Goal: Information Seeking & Learning: Find specific fact

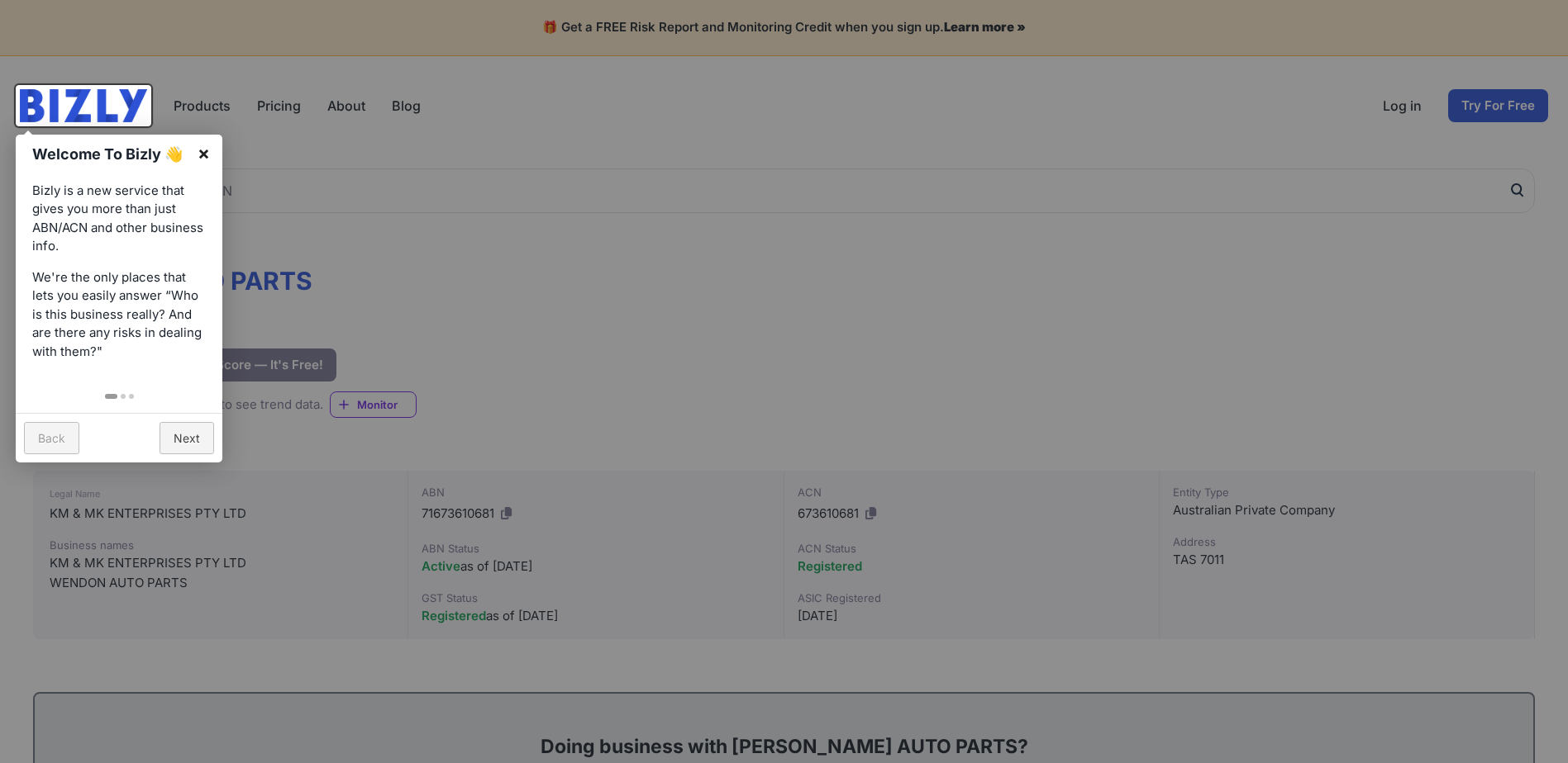
click at [204, 144] on link "×" at bounding box center [203, 153] width 37 height 37
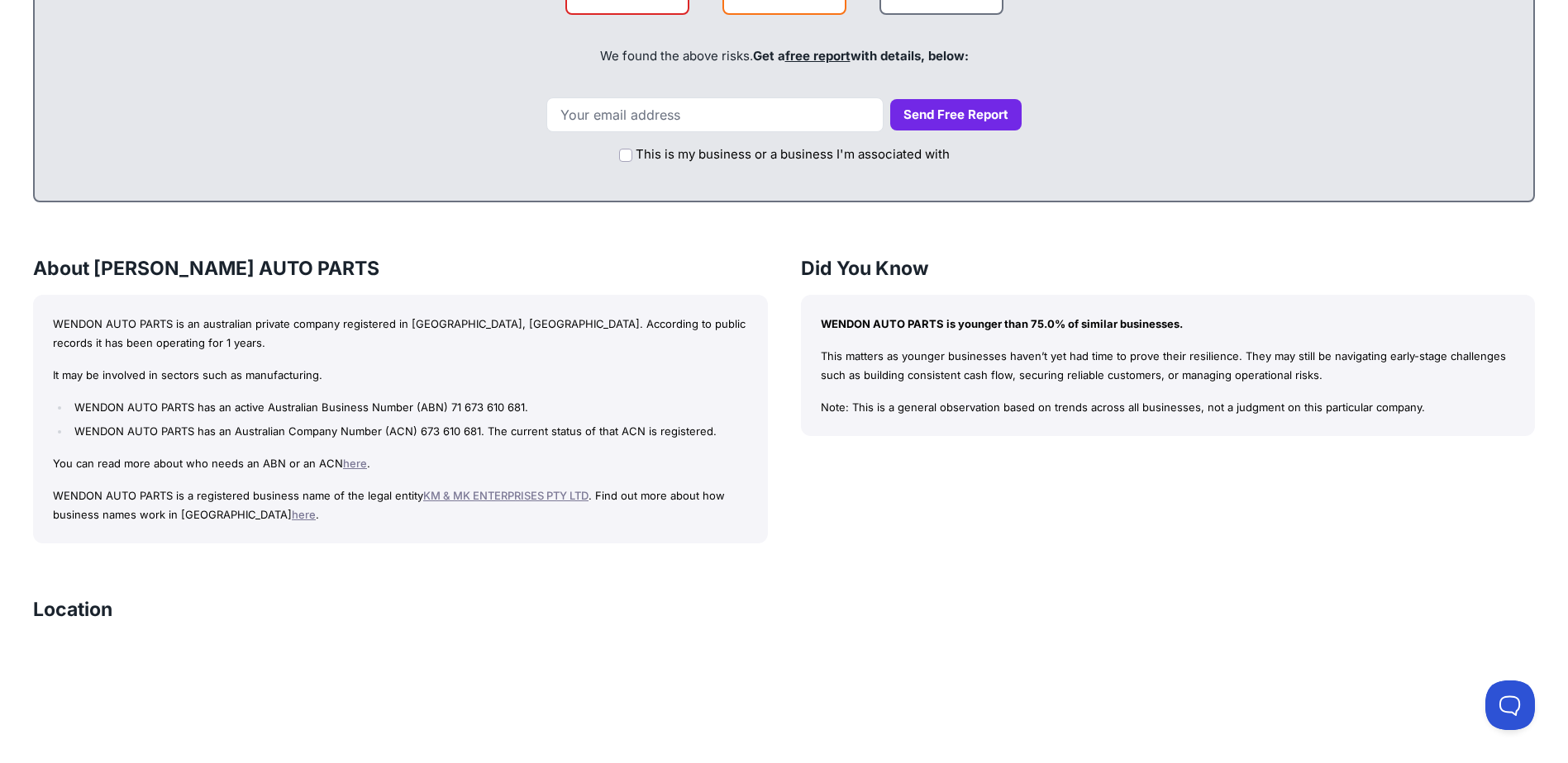
scroll to position [991, 0]
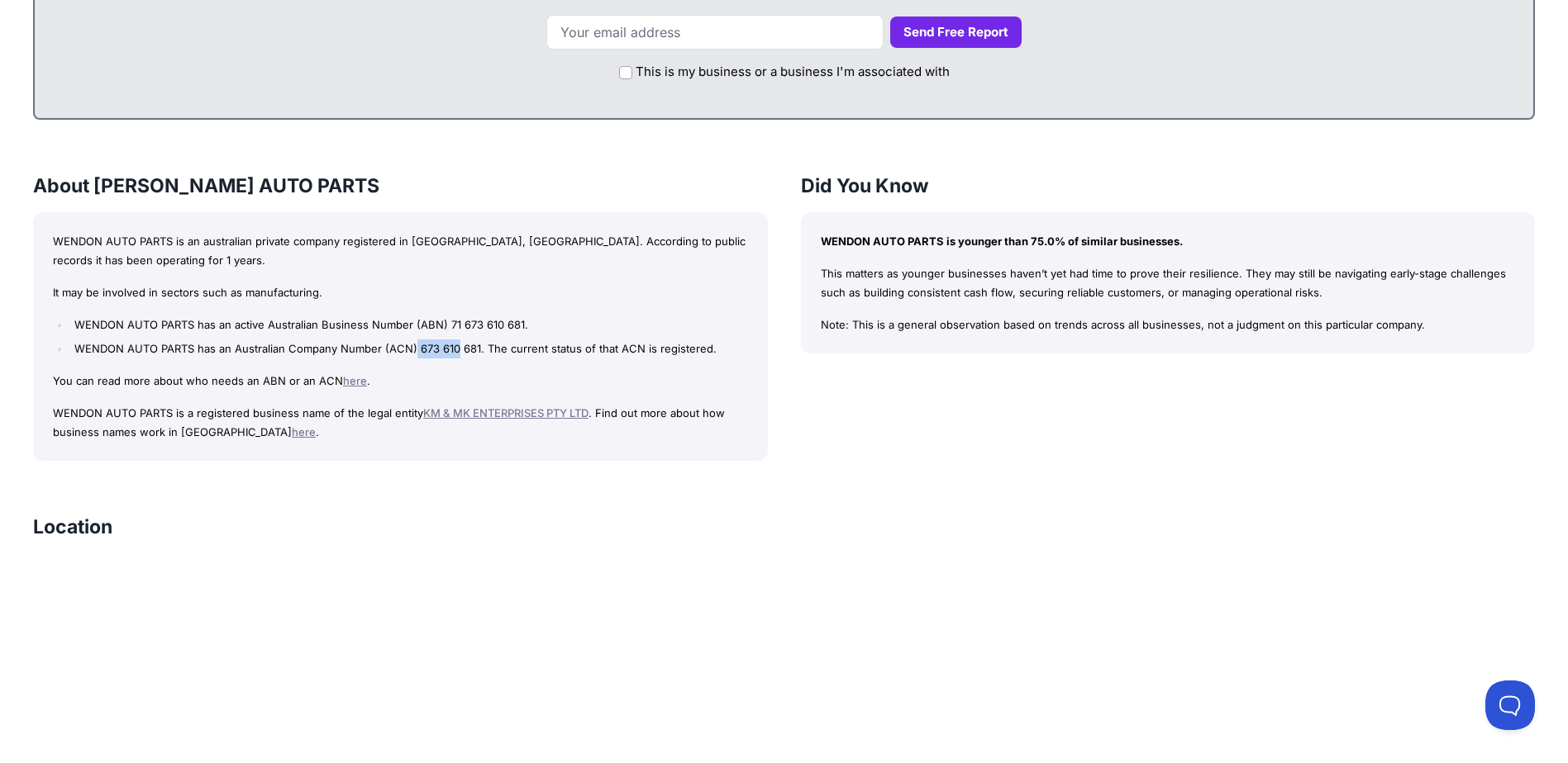
drag, startPoint x: 414, startPoint y: 354, endPoint x: 457, endPoint y: 354, distance: 43.0
click at [457, 354] on li "WENDON AUTO PARTS has an Australian Company Number (ACN) 673 610 681. The curre…" at bounding box center [408, 349] width 677 height 19
drag, startPoint x: 457, startPoint y: 354, endPoint x: 516, endPoint y: 364, distance: 59.8
click at [516, 364] on div "WENDON AUTO PARTS is an australian private company registered in [GEOGRAPHIC_DA…" at bounding box center [400, 337] width 735 height 250
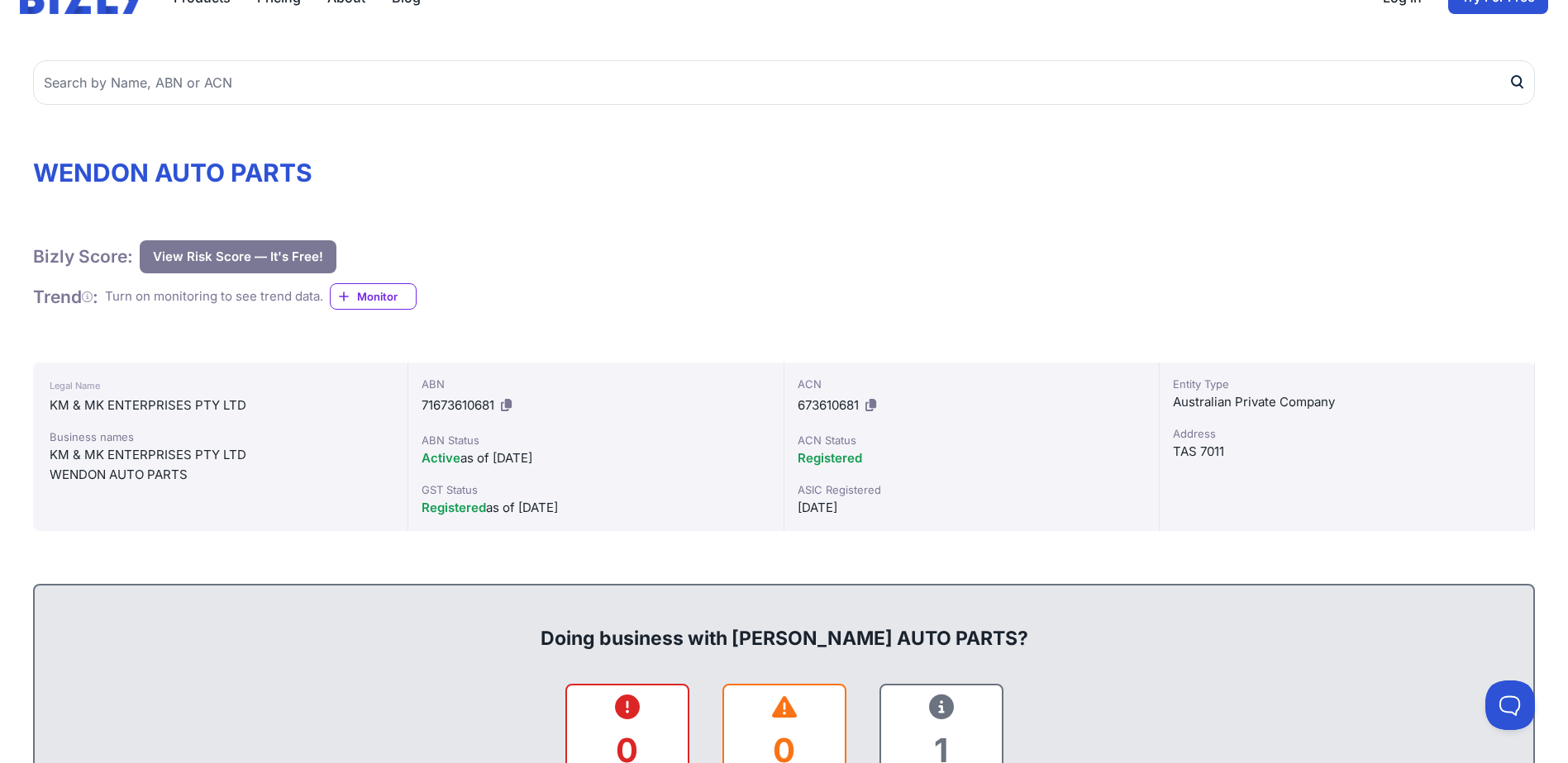
scroll to position [248, 0]
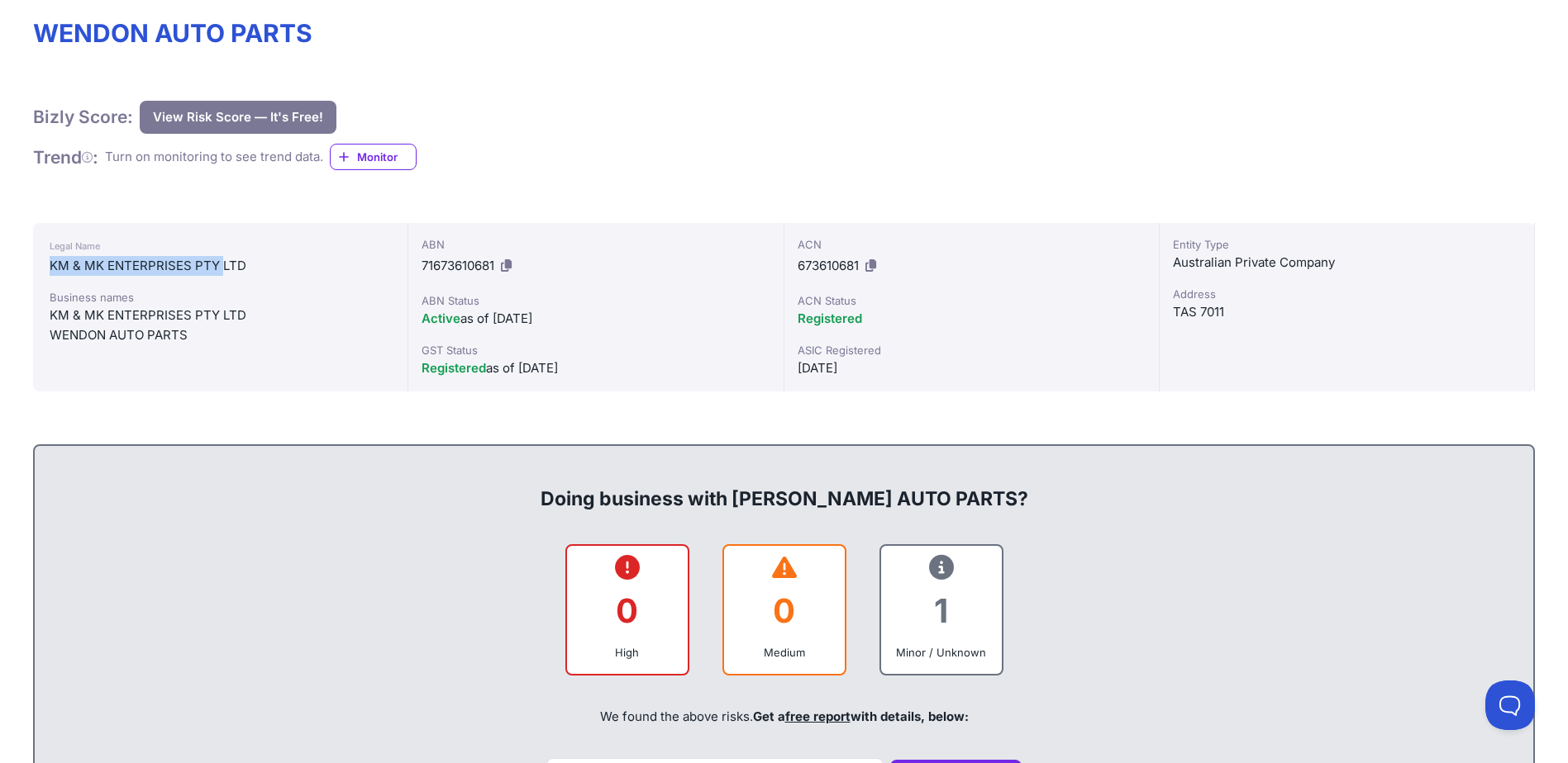
drag, startPoint x: 51, startPoint y: 261, endPoint x: 220, endPoint y: 266, distance: 169.1
click at [220, 266] on div "KM & MK ENTERPRISES PTY LTD" at bounding box center [220, 266] width 342 height 20
drag, startPoint x: 220, startPoint y: 266, endPoint x: 79, endPoint y: 316, distance: 149.6
click at [79, 316] on div "KM & MK ENTERPRISES PTY LTD" at bounding box center [220, 315] width 342 height 20
drag, startPoint x: 49, startPoint y: 315, endPoint x: 188, endPoint y: 333, distance: 140.2
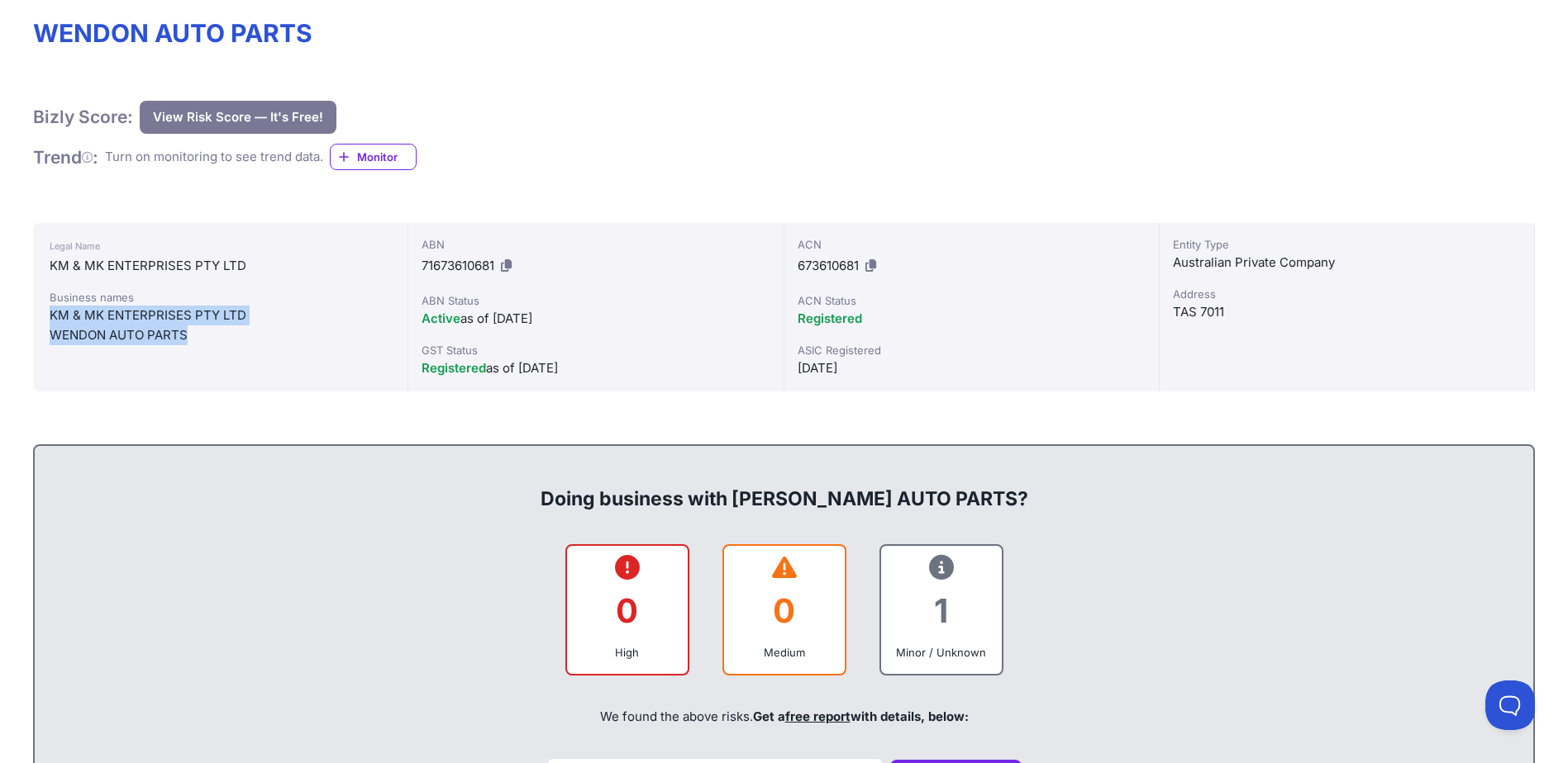
click at [188, 333] on div "Business names KM & MK ENTERPRISES PTY LTD WENDON AUTO PARTS" at bounding box center [220, 317] width 342 height 57
drag, startPoint x: 188, startPoint y: 333, endPoint x: 158, endPoint y: 333, distance: 30.0
copy div "KM & MK ENTERPRISES PTY LTD WENDON AUTO PARTS"
click at [699, 252] on div "ABN" at bounding box center [595, 244] width 348 height 16
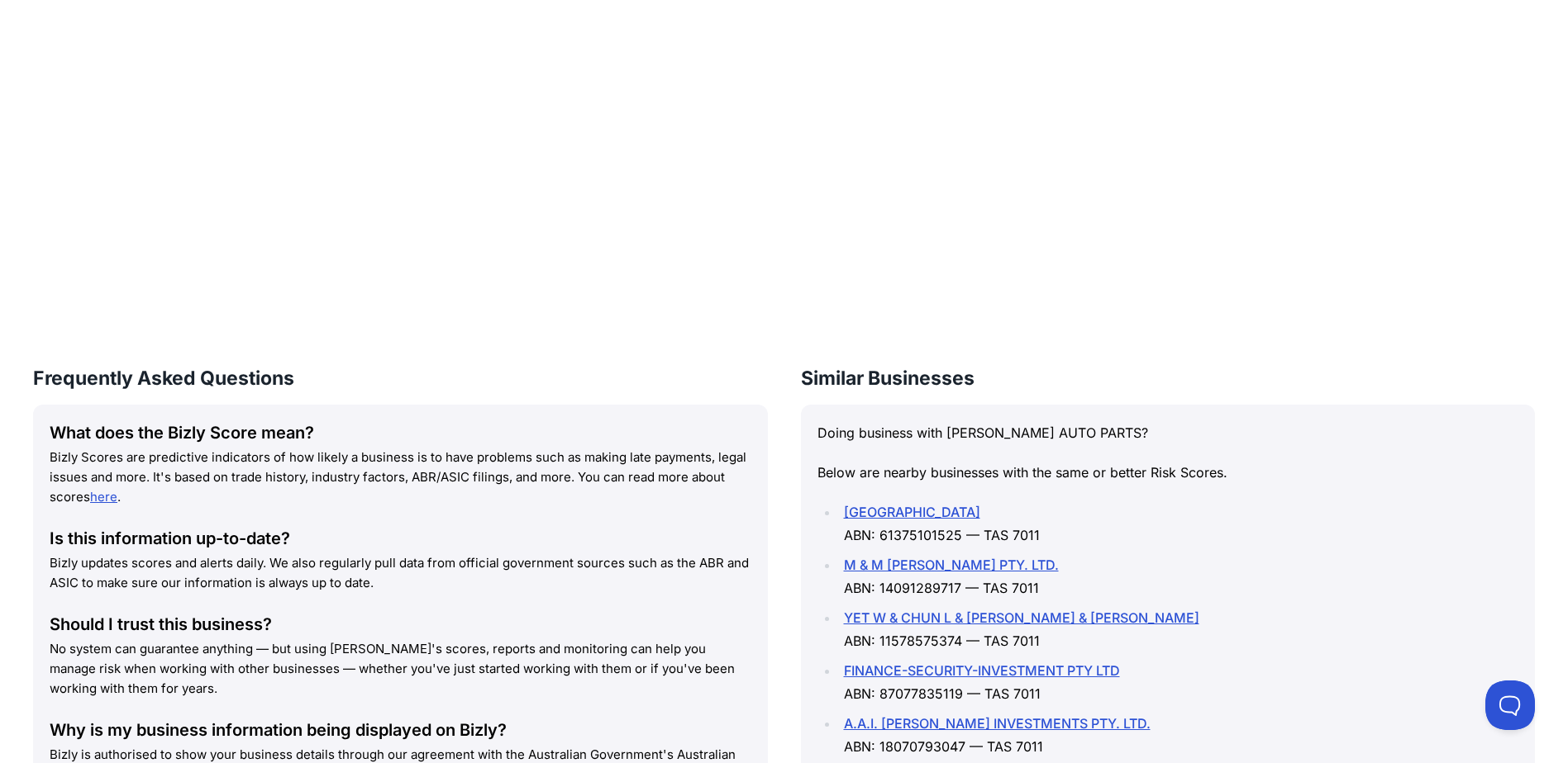
scroll to position [1652, 0]
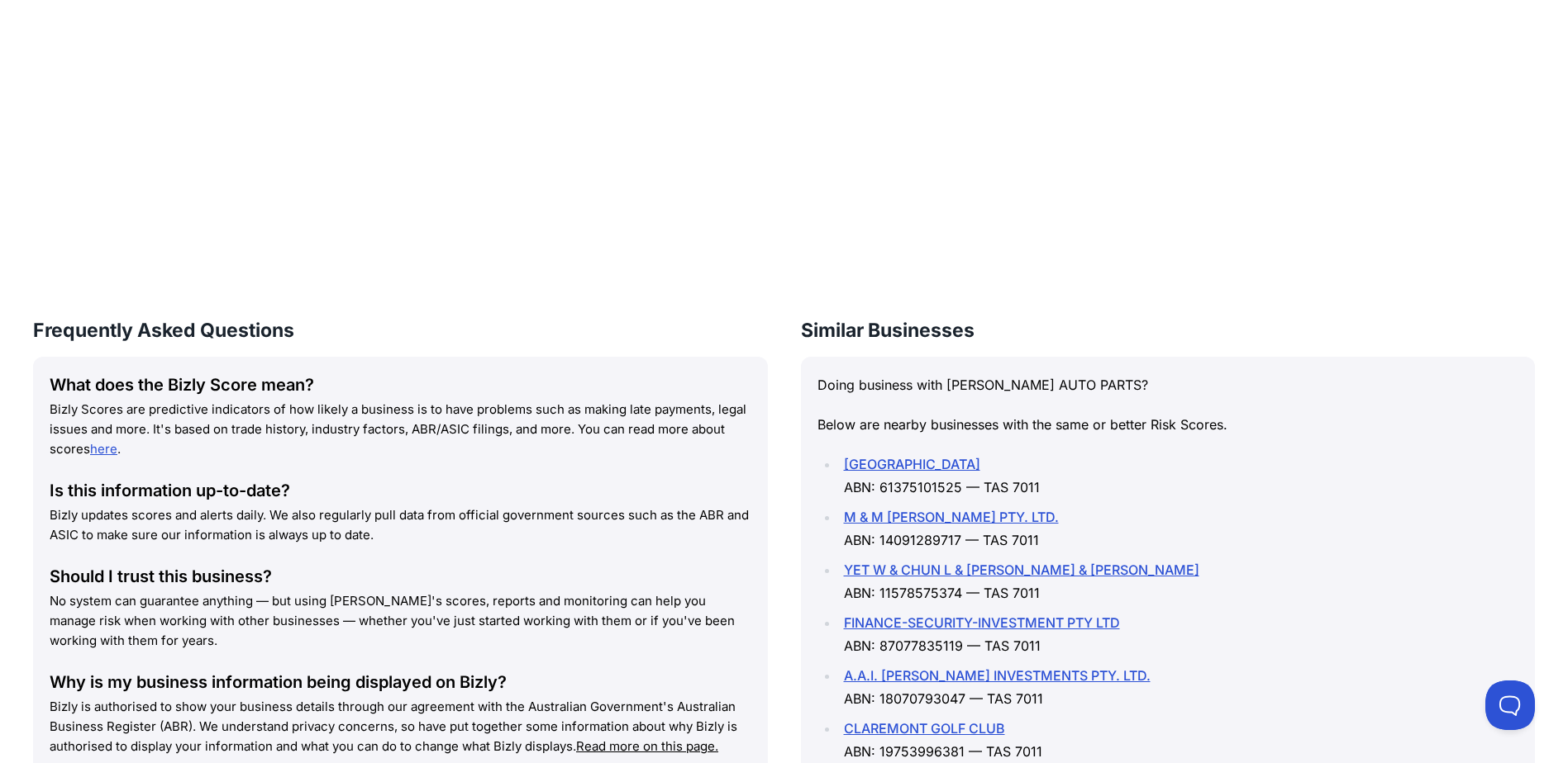
click at [1401, 455] on li "[GEOGRAPHIC_DATA] ABN: 61375101525 — TAS 7011" at bounding box center [1179, 475] width 681 height 46
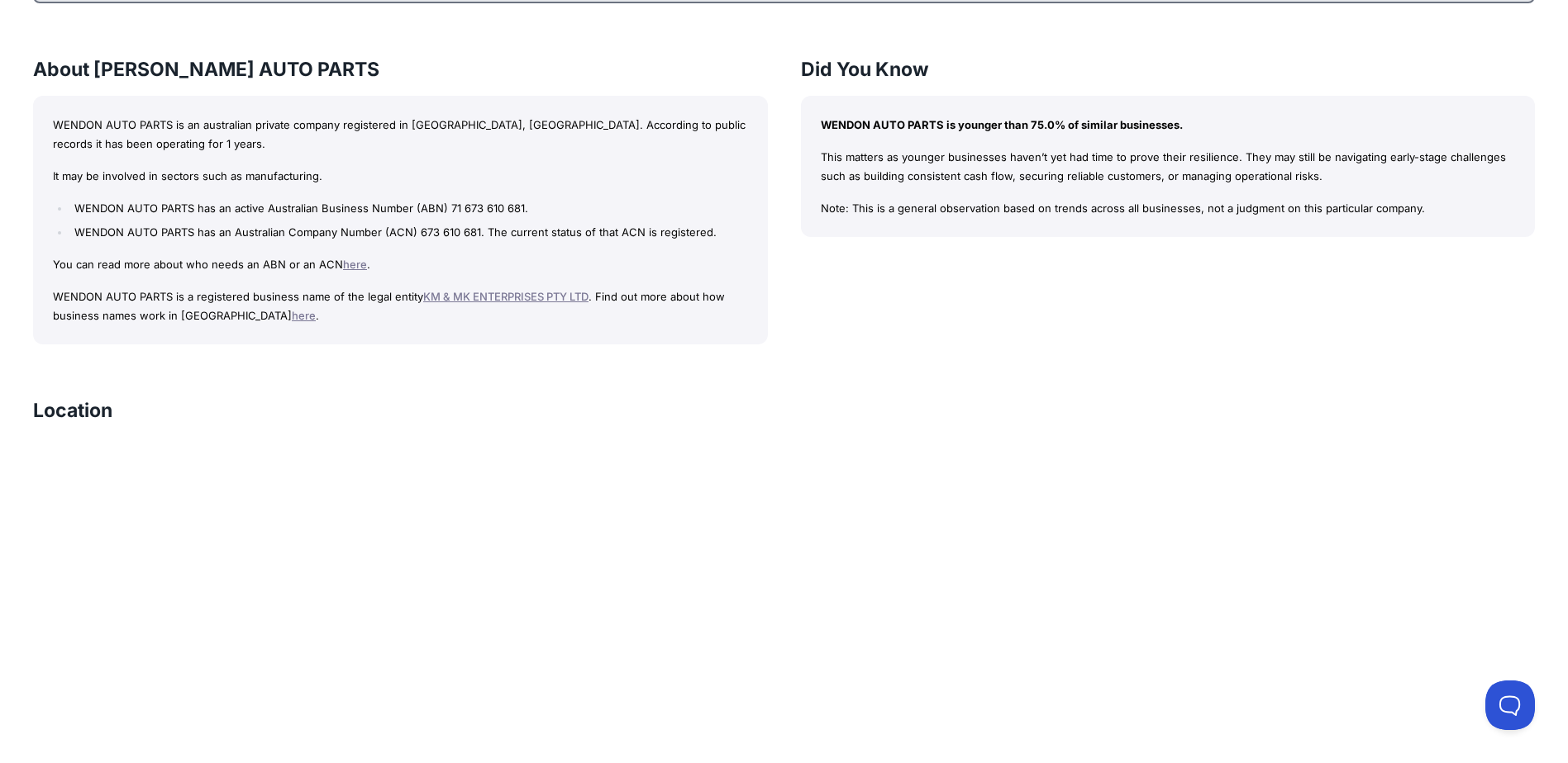
scroll to position [1034, 0]
